Goal: Task Accomplishment & Management: Manage account settings

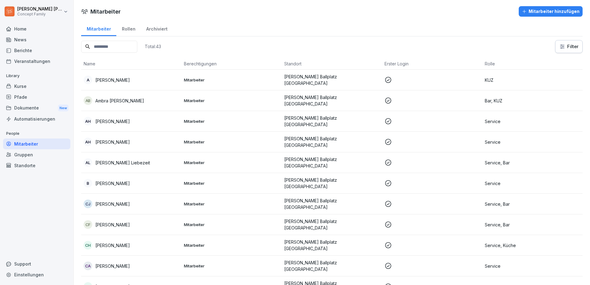
drag, startPoint x: 26, startPoint y: 144, endPoint x: 27, endPoint y: 158, distance: 13.6
click at [27, 158] on div "People Mitarbeiter Gruppen Standorte" at bounding box center [36, 150] width 67 height 42
click at [37, 53] on div "Berichte" at bounding box center [36, 50] width 67 height 11
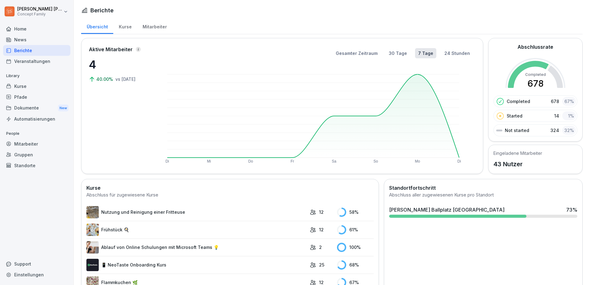
click at [419, 75] on g "Di Mi Do Fr Sa So Mo Di" at bounding box center [312, 118] width 295 height 89
click at [146, 27] on div "Mitarbeiter" at bounding box center [154, 26] width 35 height 16
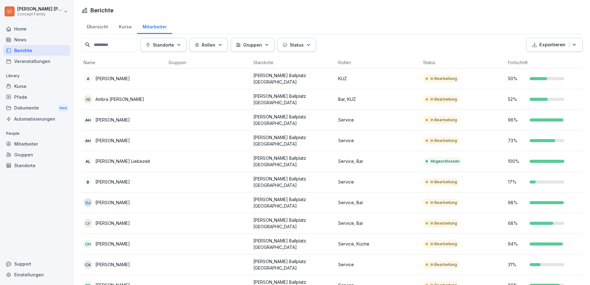
click at [238, 102] on td at bounding box center [208, 99] width 85 height 21
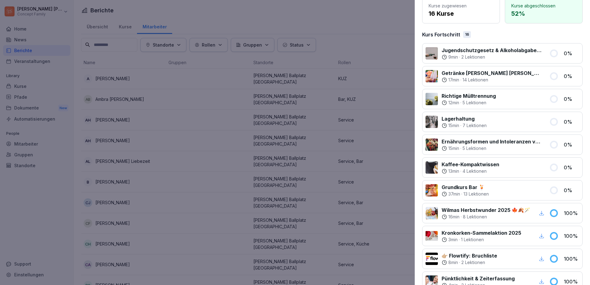
scroll to position [31, 0]
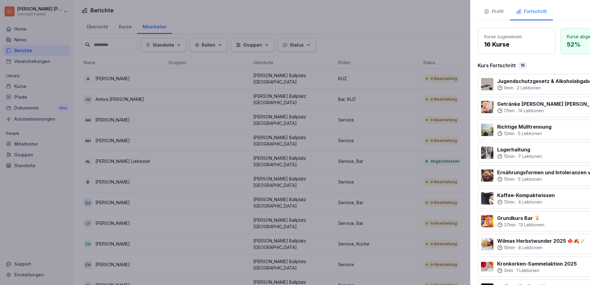
click at [364, 25] on div at bounding box center [295, 142] width 590 height 285
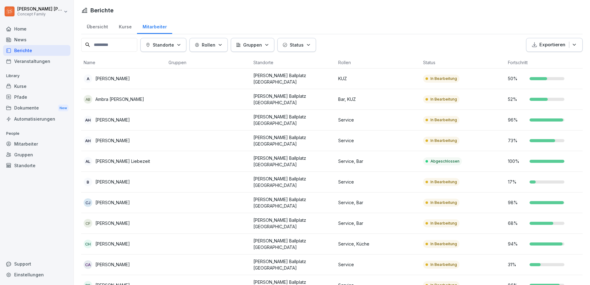
click at [472, 196] on td "In Bearbeitung" at bounding box center [463, 203] width 85 height 21
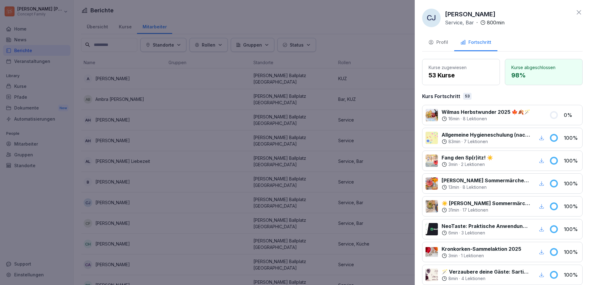
click at [237, 157] on div at bounding box center [295, 142] width 590 height 285
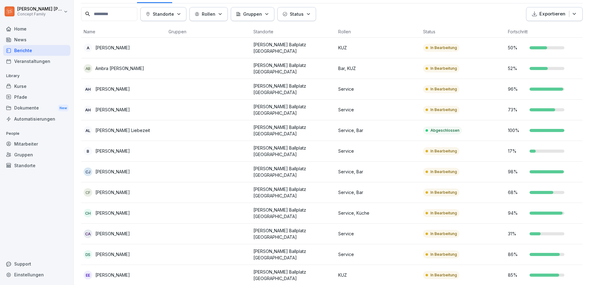
click at [153, 188] on div "CF Charlotte Frank" at bounding box center [124, 192] width 80 height 9
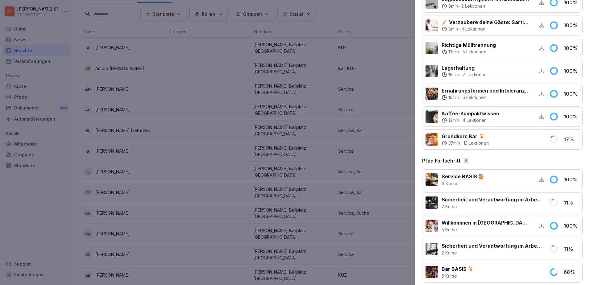
scroll to position [507, 0]
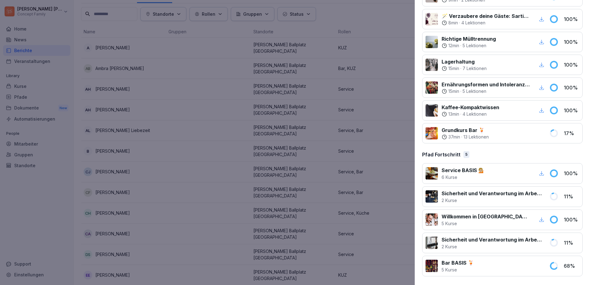
click at [292, 188] on div at bounding box center [295, 142] width 590 height 285
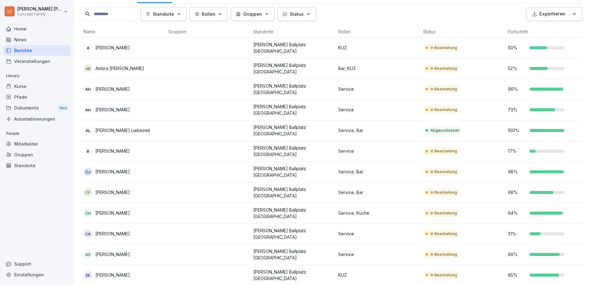
click at [106, 189] on p "[PERSON_NAME]" at bounding box center [112, 192] width 35 height 6
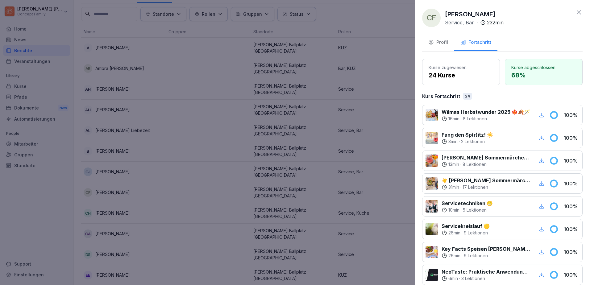
click at [434, 41] on icon "button" at bounding box center [431, 42] width 6 height 6
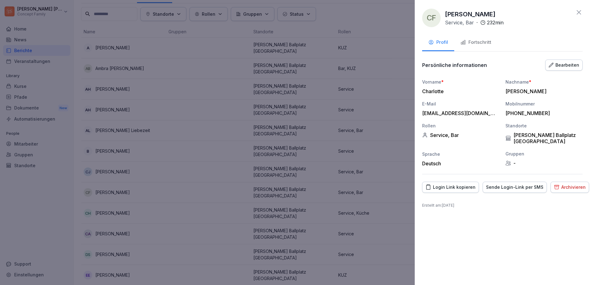
click at [558, 66] on div "Bearbeiten" at bounding box center [564, 65] width 31 height 7
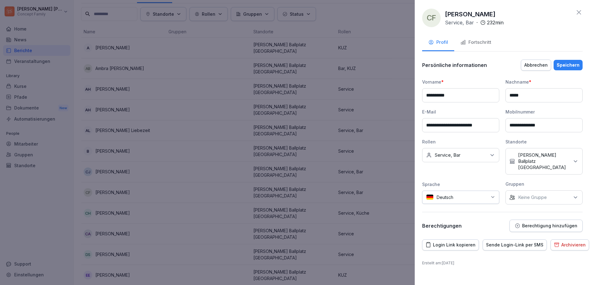
click at [478, 160] on div "Keine Rollen Service, Bar" at bounding box center [460, 155] width 77 height 14
click at [427, 185] on button "Bar" at bounding box center [429, 184] width 6 height 6
click at [488, 76] on div "**********" at bounding box center [502, 145] width 160 height 173
click at [570, 68] on div "Speichern" at bounding box center [568, 65] width 23 height 7
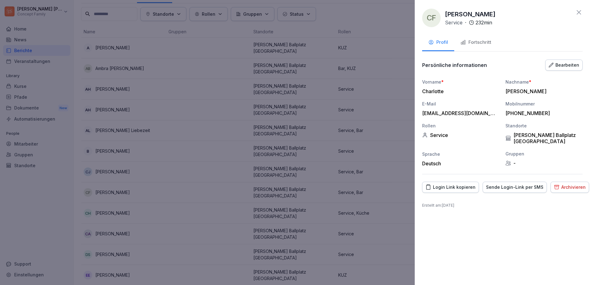
click at [202, 189] on div at bounding box center [295, 142] width 590 height 285
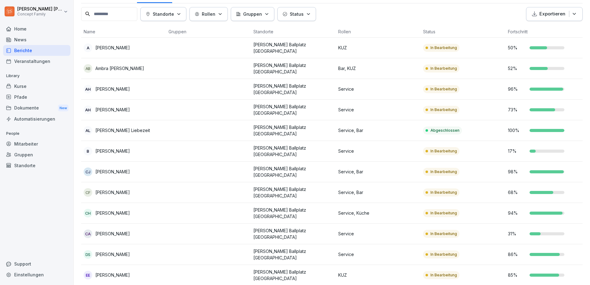
click at [146, 190] on td "CF Charlotte Frank" at bounding box center [123, 192] width 85 height 21
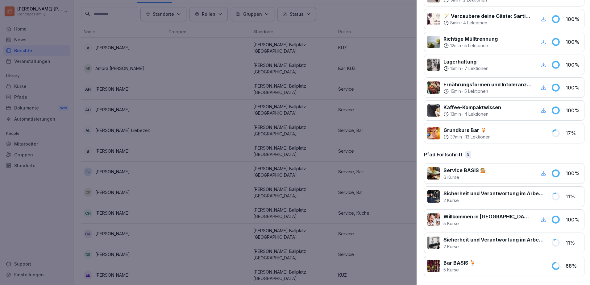
click at [62, 221] on div at bounding box center [295, 142] width 590 height 285
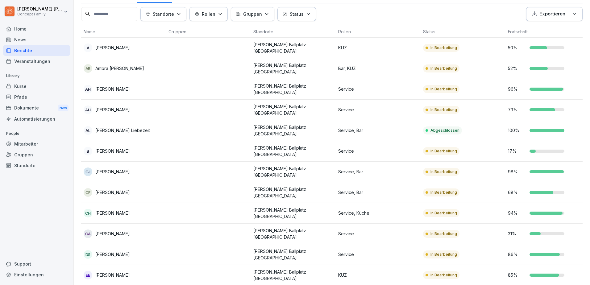
click at [113, 189] on p "[PERSON_NAME]" at bounding box center [112, 192] width 35 height 6
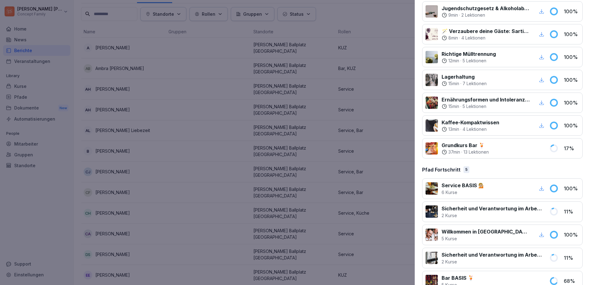
scroll to position [503, 0]
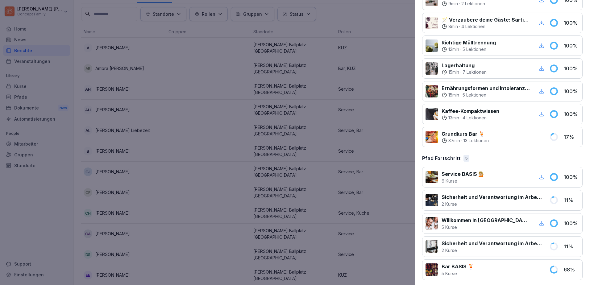
click at [64, 253] on div at bounding box center [295, 142] width 590 height 285
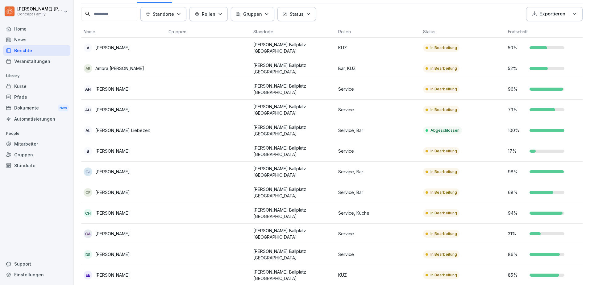
click at [223, 230] on td at bounding box center [208, 234] width 85 height 21
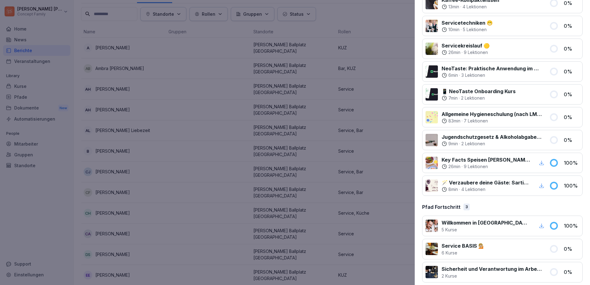
scroll to position [415, 0]
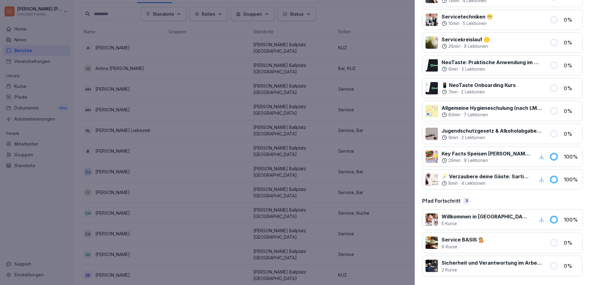
drag, startPoint x: 19, startPoint y: 218, endPoint x: 269, endPoint y: 180, distance: 253.1
click at [19, 218] on div at bounding box center [295, 142] width 590 height 285
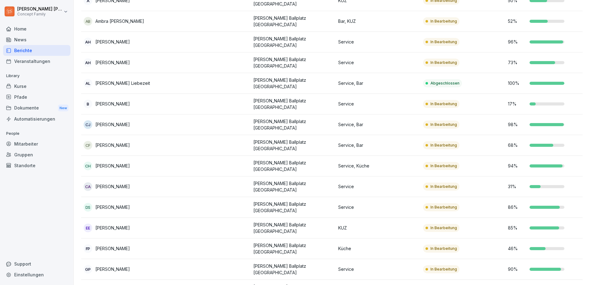
scroll to position [93, 0]
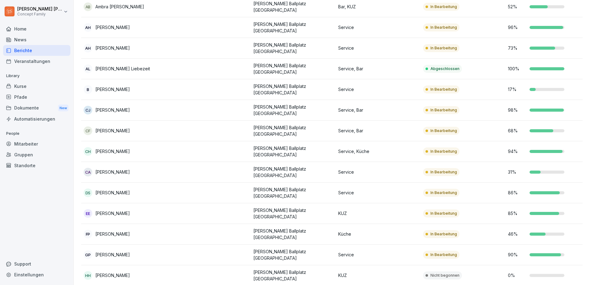
click at [354, 183] on td "Service" at bounding box center [378, 193] width 85 height 21
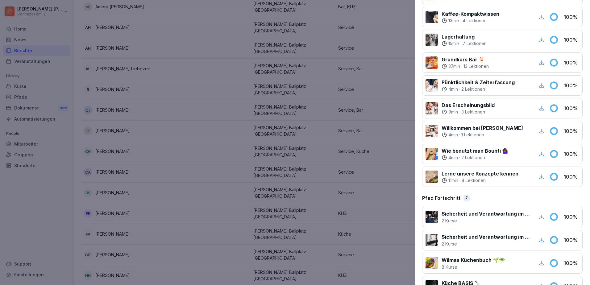
scroll to position [1170, 0]
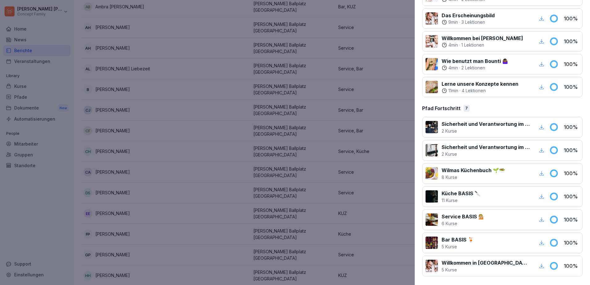
drag, startPoint x: 9, startPoint y: 216, endPoint x: 23, endPoint y: 211, distance: 15.3
click at [9, 216] on div at bounding box center [295, 142] width 590 height 285
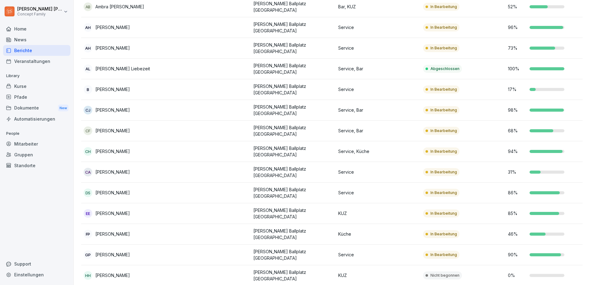
click at [216, 226] on td at bounding box center [208, 234] width 85 height 21
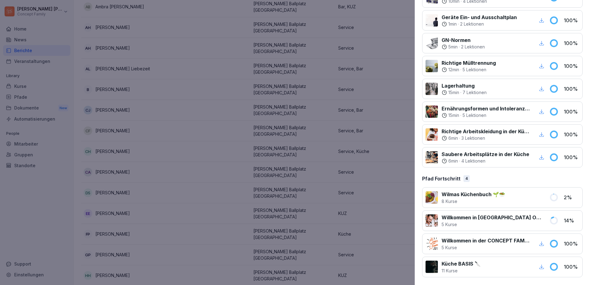
scroll to position [712, 0]
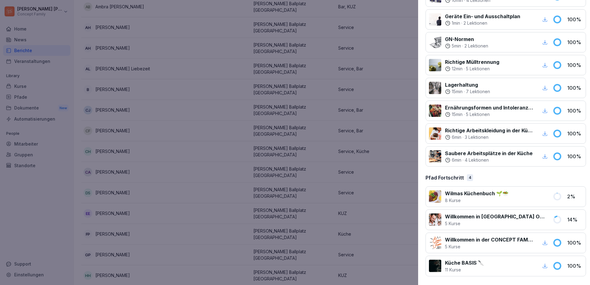
click at [49, 201] on div at bounding box center [295, 142] width 590 height 285
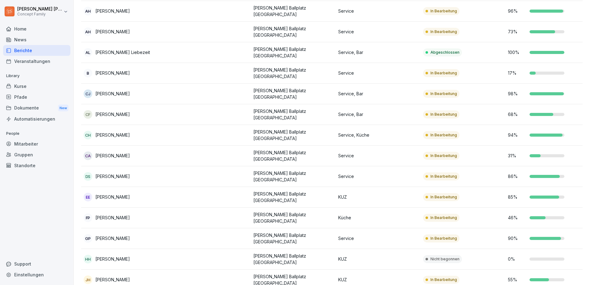
scroll to position [123, 0]
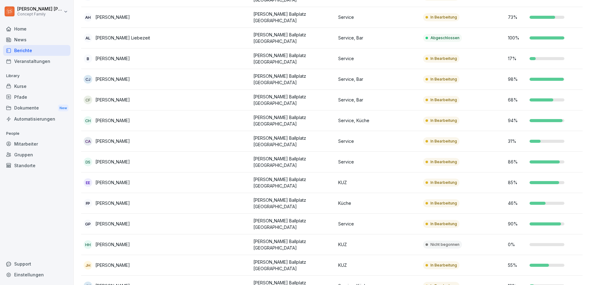
click at [158, 220] on div "GP Greta Piroth" at bounding box center [124, 224] width 80 height 9
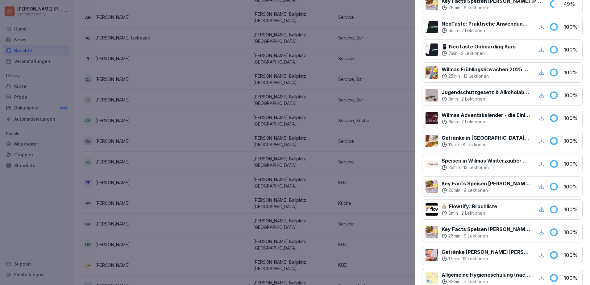
scroll to position [0, 0]
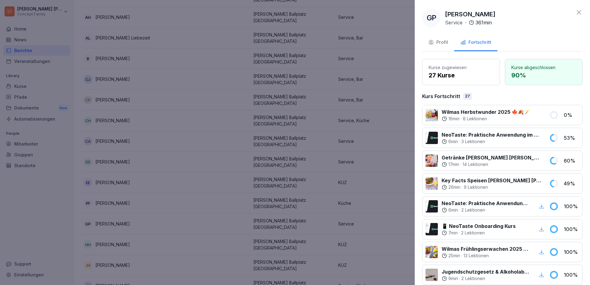
click at [197, 180] on div at bounding box center [295, 142] width 590 height 285
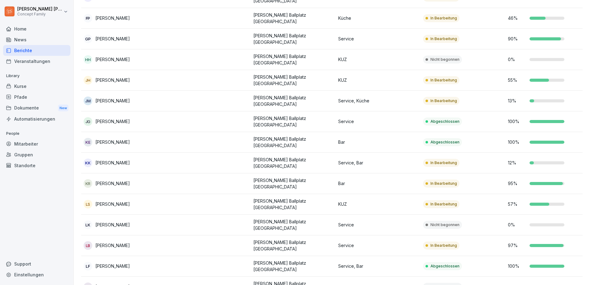
scroll to position [339, 0]
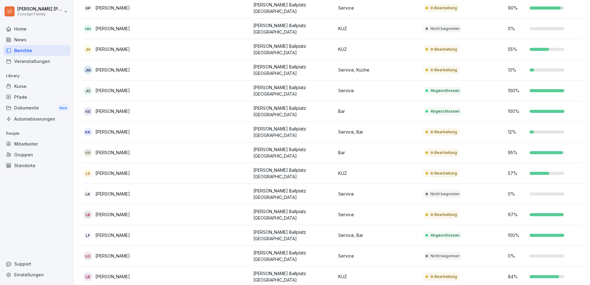
click at [396, 253] on p "Service" at bounding box center [378, 256] width 80 height 6
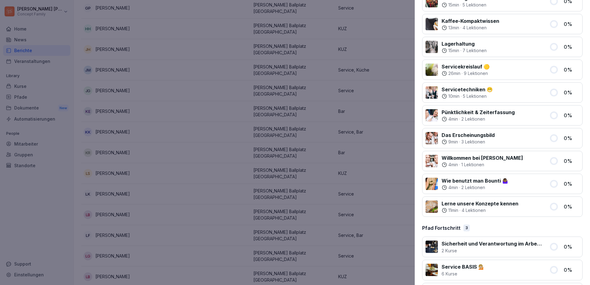
scroll to position [347, 0]
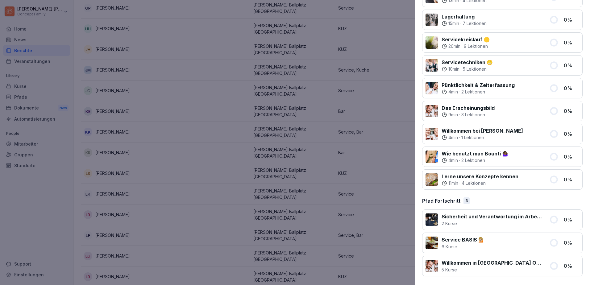
click at [38, 233] on div at bounding box center [295, 142] width 590 height 285
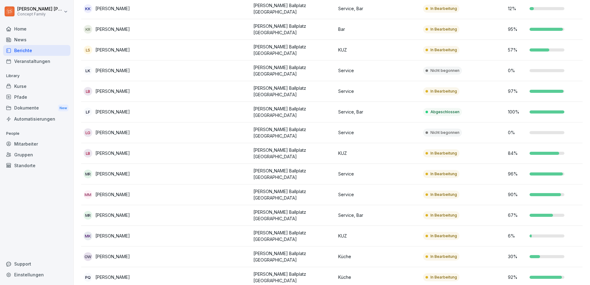
scroll to position [494, 0]
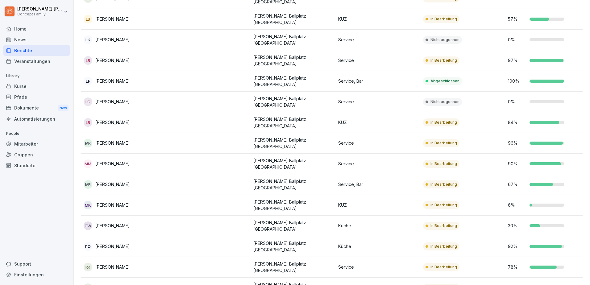
click at [340, 222] on p "Küche" at bounding box center [378, 225] width 80 height 6
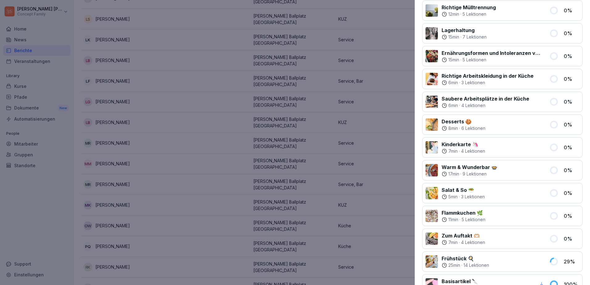
scroll to position [529, 0]
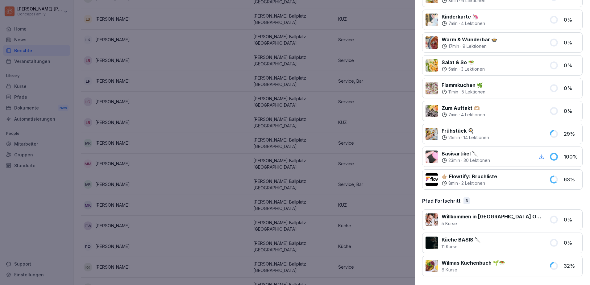
click at [79, 212] on div at bounding box center [295, 142] width 590 height 285
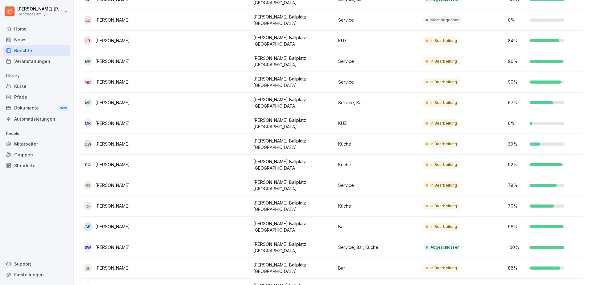
scroll to position [586, 0]
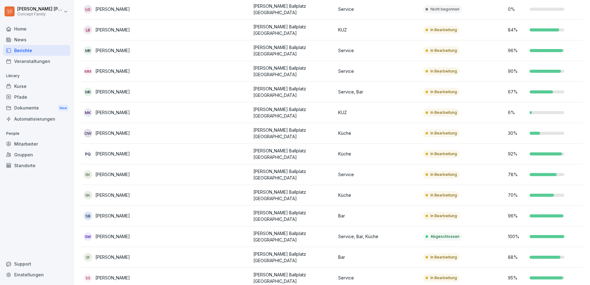
click at [276, 251] on p "[PERSON_NAME] Ballplatz [GEOGRAPHIC_DATA]" at bounding box center [293, 257] width 80 height 13
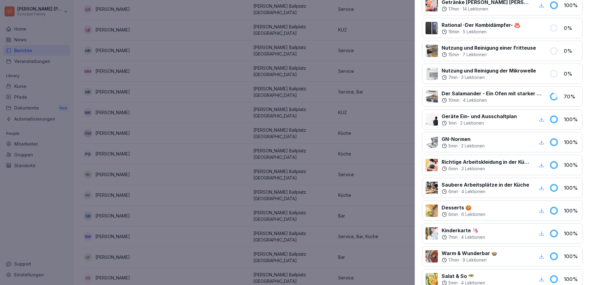
scroll to position [216, 0]
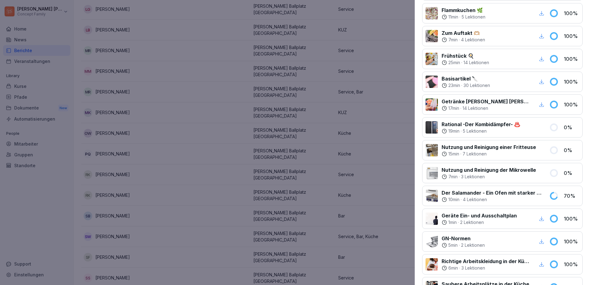
drag, startPoint x: 48, startPoint y: 225, endPoint x: 50, endPoint y: 222, distance: 3.9
click at [48, 225] on div at bounding box center [295, 142] width 590 height 285
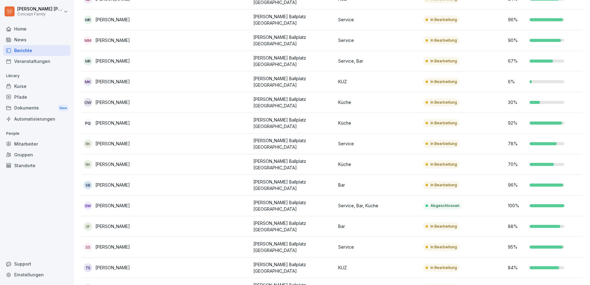
scroll to position [648, 0]
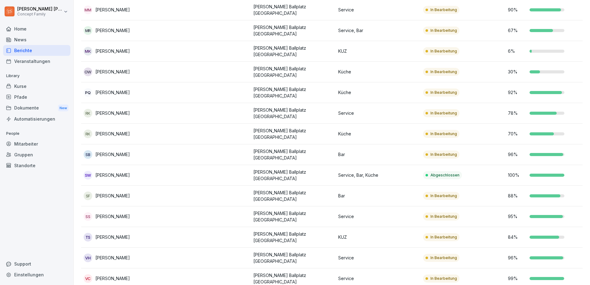
click at [212, 206] on td at bounding box center [208, 216] width 85 height 21
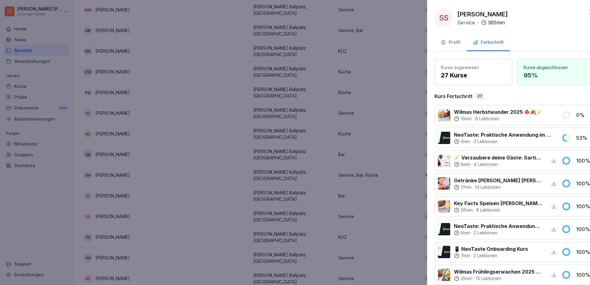
click at [212, 175] on div at bounding box center [295, 142] width 590 height 285
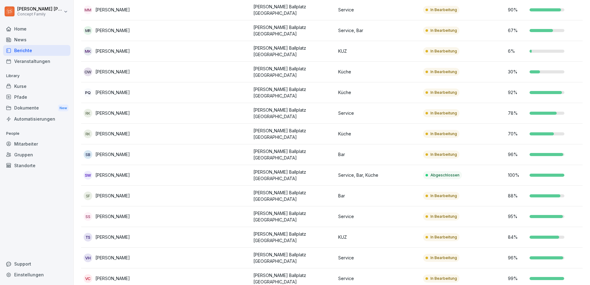
click at [212, 268] on td at bounding box center [208, 278] width 85 height 21
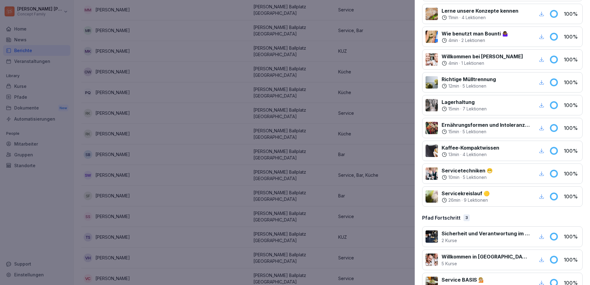
scroll to position [758, 0]
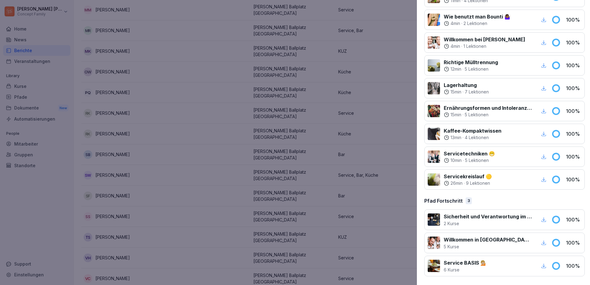
click at [40, 214] on div at bounding box center [295, 142] width 590 height 285
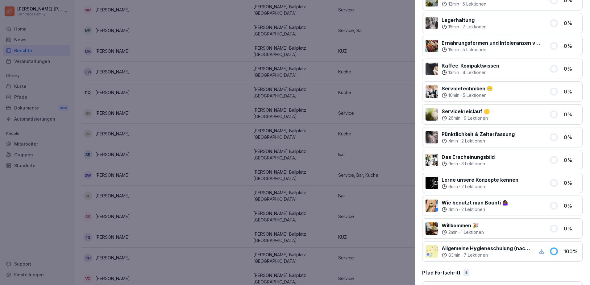
scroll to position [735, 0]
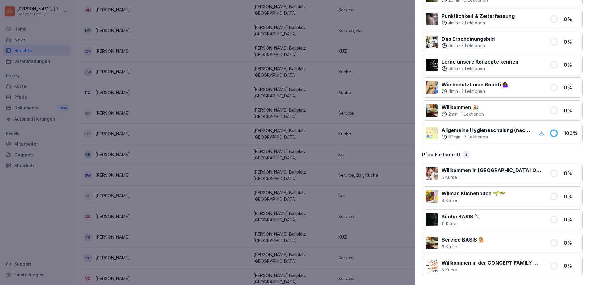
click at [42, 244] on div at bounding box center [295, 142] width 590 height 285
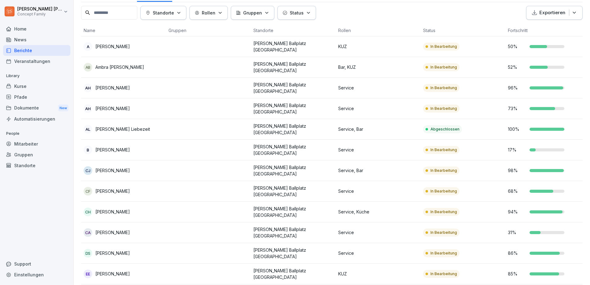
scroll to position [0, 0]
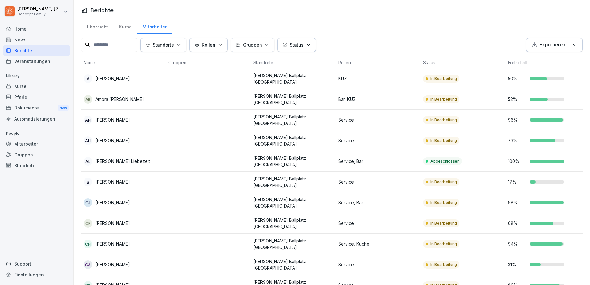
click at [130, 77] on p "[PERSON_NAME]" at bounding box center [112, 78] width 35 height 6
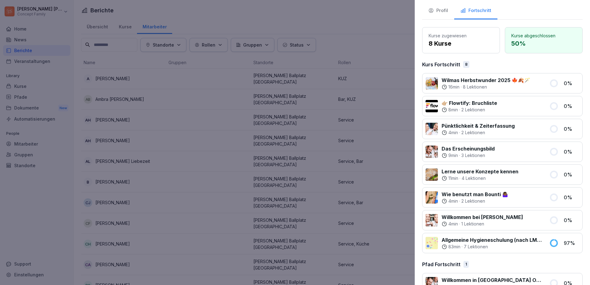
scroll to position [49, 0]
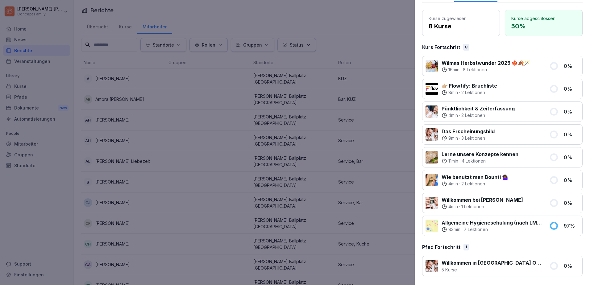
click at [22, 221] on div at bounding box center [295, 142] width 590 height 285
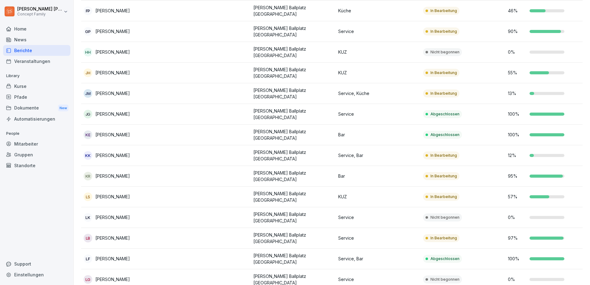
scroll to position [185, 0]
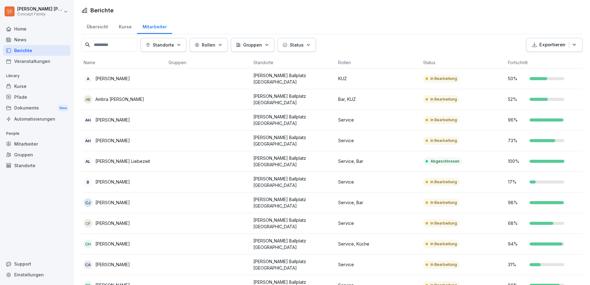
click at [134, 26] on div "Kurse" at bounding box center [125, 26] width 24 height 16
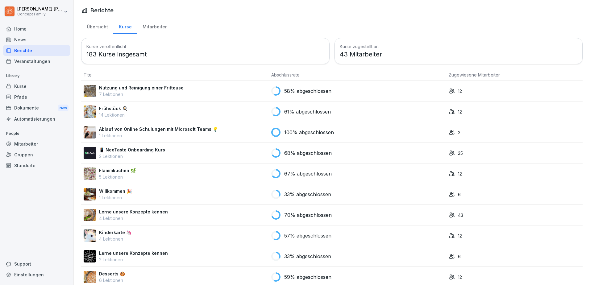
click at [175, 25] on div "Übersicht Kurse Mitarbeiter" at bounding box center [331, 26] width 501 height 16
click at [162, 25] on div "Mitarbeiter" at bounding box center [154, 26] width 35 height 16
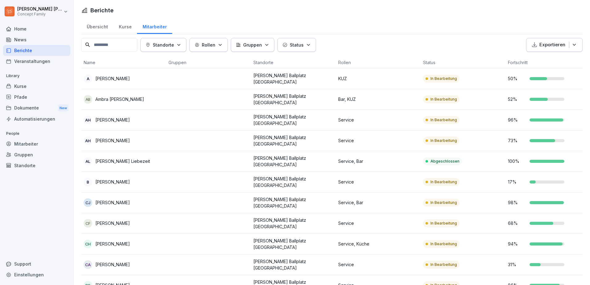
click at [95, 29] on div "Übersicht" at bounding box center [97, 26] width 32 height 16
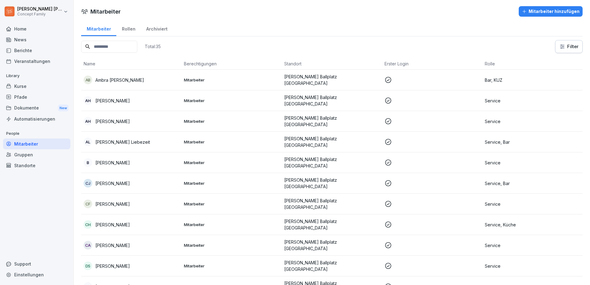
click at [31, 51] on div "Berichte" at bounding box center [36, 50] width 67 height 11
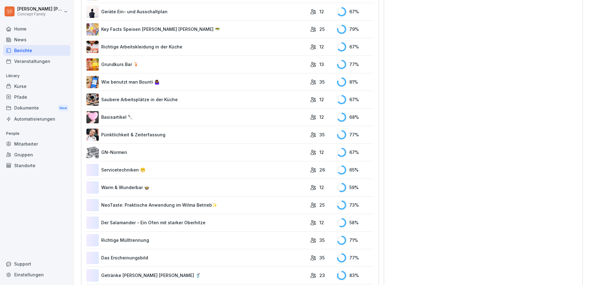
scroll to position [617, 0]
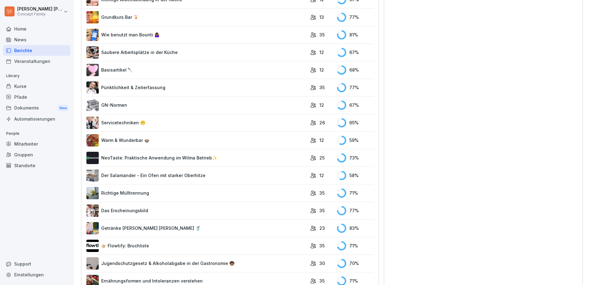
drag, startPoint x: 26, startPoint y: 149, endPoint x: 28, endPoint y: 141, distance: 8.5
click at [28, 141] on div "People Mitarbeiter Gruppen Standorte" at bounding box center [36, 150] width 67 height 42
click at [27, 143] on div "Mitarbeiter" at bounding box center [36, 144] width 67 height 11
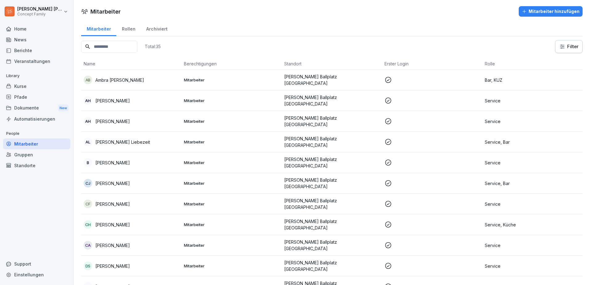
click at [24, 87] on div "Kurse" at bounding box center [36, 86] width 67 height 11
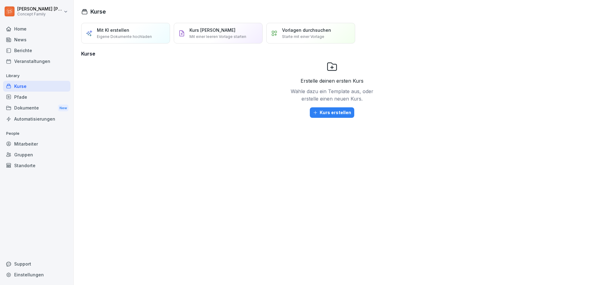
click at [27, 52] on div "Berichte" at bounding box center [36, 50] width 67 height 11
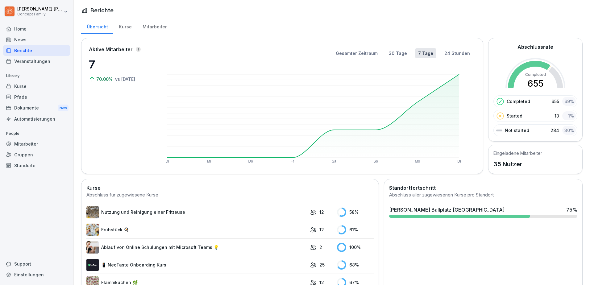
click at [157, 25] on div "Mitarbeiter" at bounding box center [154, 26] width 35 height 16
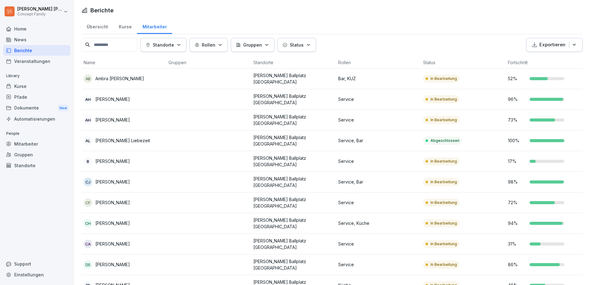
click at [125, 25] on div "Kurse" at bounding box center [125, 26] width 24 height 16
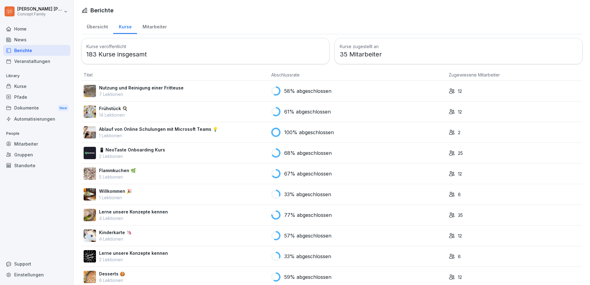
click at [96, 27] on div "Übersicht" at bounding box center [97, 26] width 32 height 16
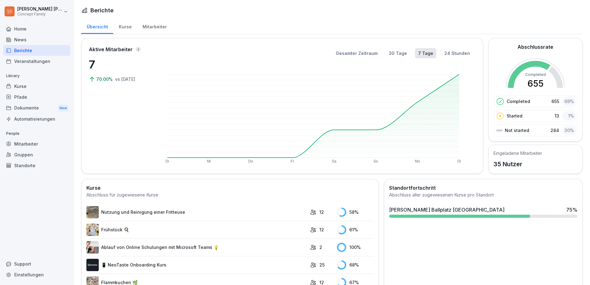
drag, startPoint x: 524, startPoint y: 168, endPoint x: 527, endPoint y: -13, distance: 181.5
click at [52, 34] on div "News" at bounding box center [36, 39] width 67 height 11
click at [51, 30] on div "Home" at bounding box center [36, 28] width 67 height 11
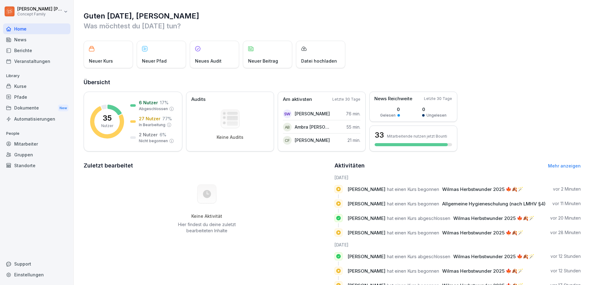
click at [34, 147] on div "Mitarbeiter" at bounding box center [36, 144] width 67 height 11
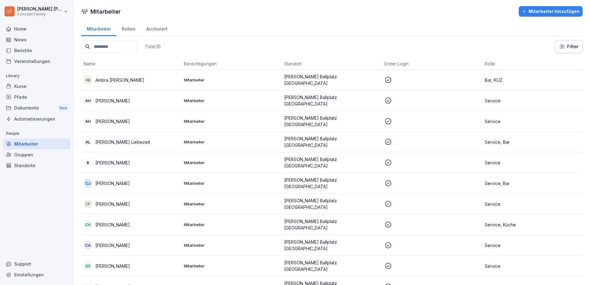
click at [34, 49] on div "Berichte" at bounding box center [36, 50] width 67 height 11
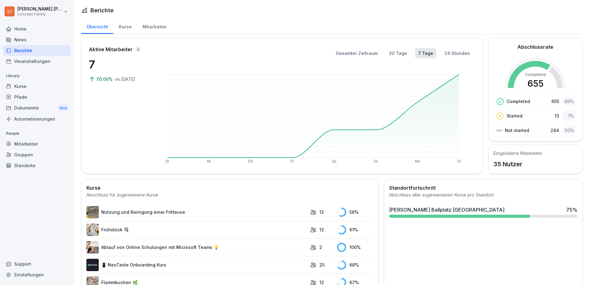
click at [153, 23] on div "Mitarbeiter" at bounding box center [154, 26] width 35 height 16
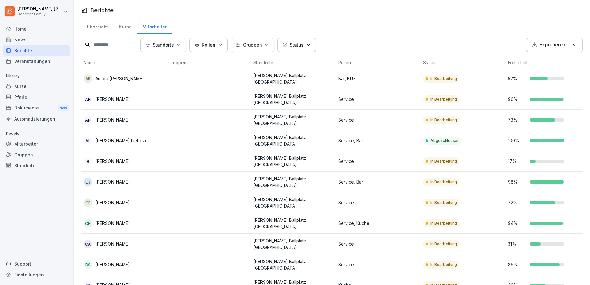
click at [104, 26] on div "Übersicht" at bounding box center [97, 26] width 32 height 16
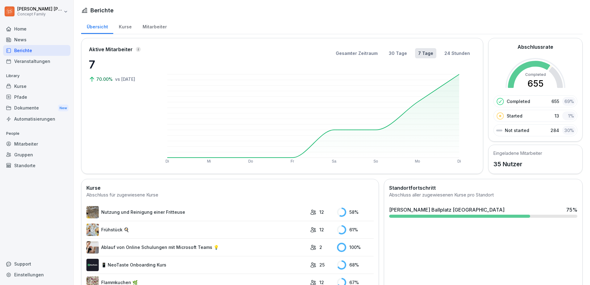
click at [148, 29] on div "Mitarbeiter" at bounding box center [154, 26] width 35 height 16
